Goal: Transaction & Acquisition: Purchase product/service

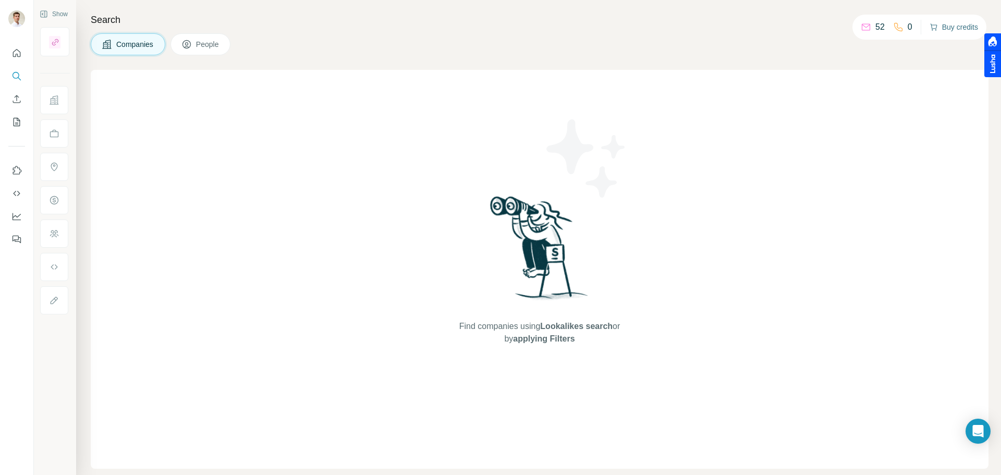
click at [943, 29] on button "Buy credits" at bounding box center [954, 27] width 49 height 15
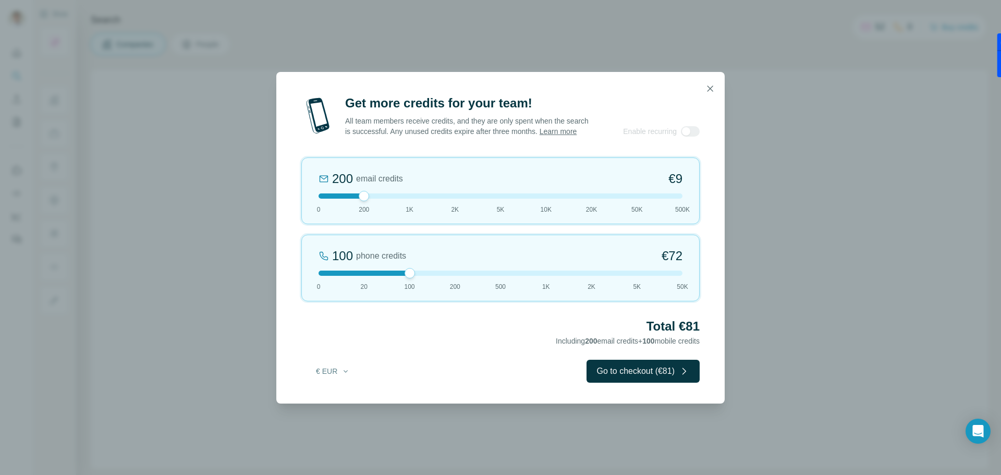
drag, startPoint x: 367, startPoint y: 278, endPoint x: 412, endPoint y: 277, distance: 45.4
click at [412, 277] on div at bounding box center [410, 273] width 10 height 10
drag, startPoint x: 410, startPoint y: 280, endPoint x: 457, endPoint y: 277, distance: 47.0
click at [457, 277] on div at bounding box center [455, 273] width 10 height 10
drag, startPoint x: 450, startPoint y: 278, endPoint x: 411, endPoint y: 274, distance: 39.3
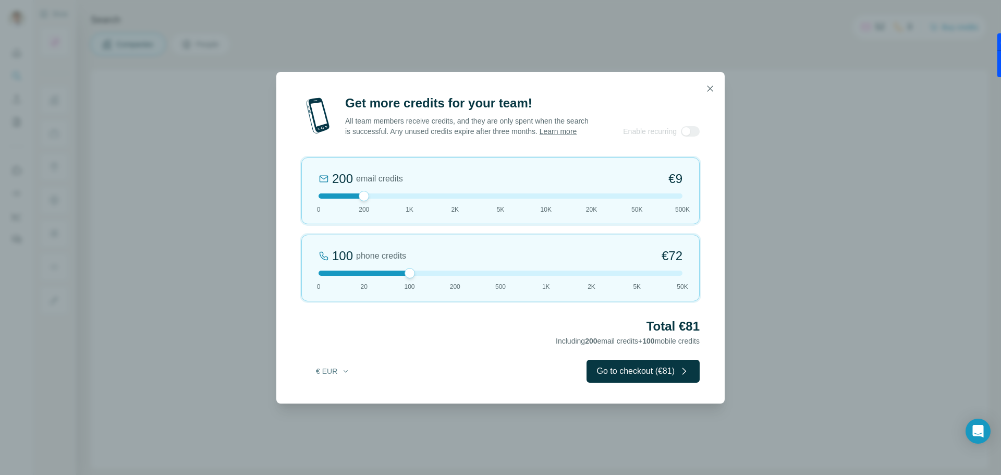
click at [411, 274] on div at bounding box center [410, 273] width 10 height 10
drag, startPoint x: 410, startPoint y: 277, endPoint x: 368, endPoint y: 275, distance: 41.8
click at [368, 275] on div at bounding box center [364, 273] width 10 height 10
drag, startPoint x: 390, startPoint y: 275, endPoint x: 404, endPoint y: 274, distance: 14.6
click at [404, 274] on div "20 phone credits €[PHONE_NUMBER] 1K 2K 5K 50K" at bounding box center [500, 268] width 398 height 67
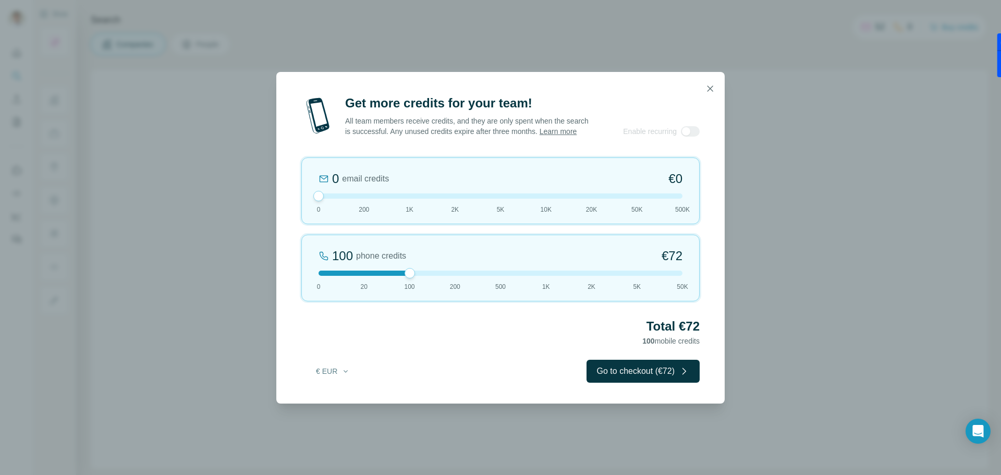
drag, startPoint x: 362, startPoint y: 201, endPoint x: 319, endPoint y: 201, distance: 43.3
click at [319, 201] on div at bounding box center [318, 196] width 10 height 10
drag, startPoint x: 322, startPoint y: 200, endPoint x: 283, endPoint y: 202, distance: 39.1
click at [283, 202] on div "Get more credits for your team! All team members receive credits, and they are …" at bounding box center [500, 249] width 449 height 309
drag, startPoint x: 406, startPoint y: 278, endPoint x: 377, endPoint y: 276, distance: 29.8
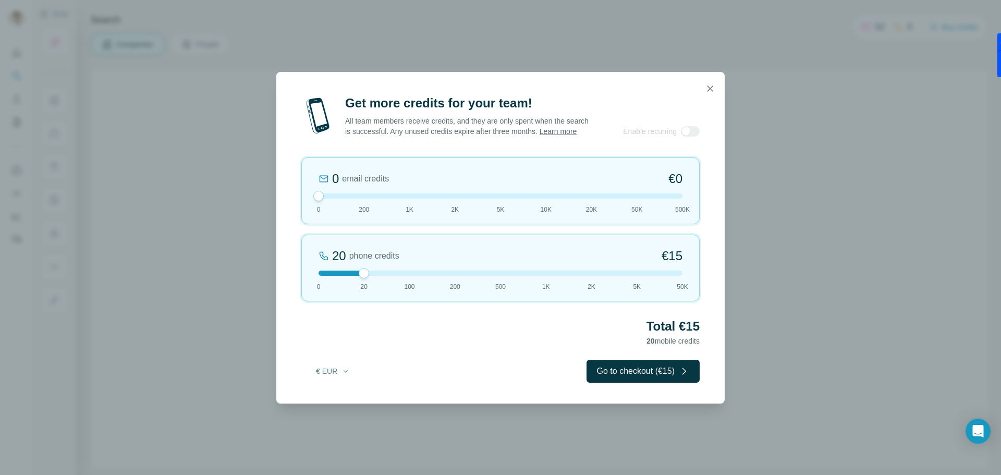
click at [377, 276] on div at bounding box center [501, 273] width 364 height 5
drag, startPoint x: 401, startPoint y: 279, endPoint x: 408, endPoint y: 276, distance: 8.4
click at [408, 276] on div "20 phone credits €[PHONE_NUMBER] 1K 2K 5K 50K" at bounding box center [500, 268] width 398 height 67
drag, startPoint x: 405, startPoint y: 276, endPoint x: 370, endPoint y: 276, distance: 34.4
click at [371, 276] on div at bounding box center [501, 273] width 364 height 5
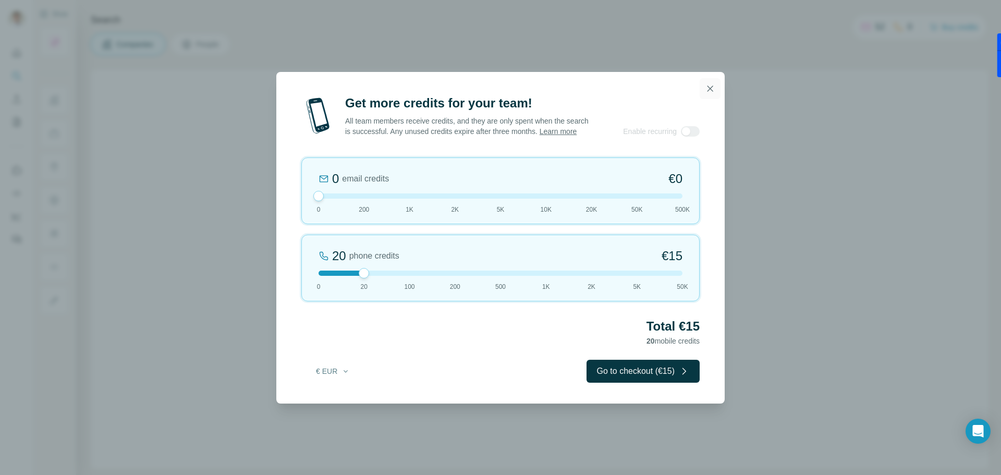
click at [714, 86] on icon "button" at bounding box center [710, 88] width 10 height 10
